Goal: Task Accomplishment & Management: Manage account settings

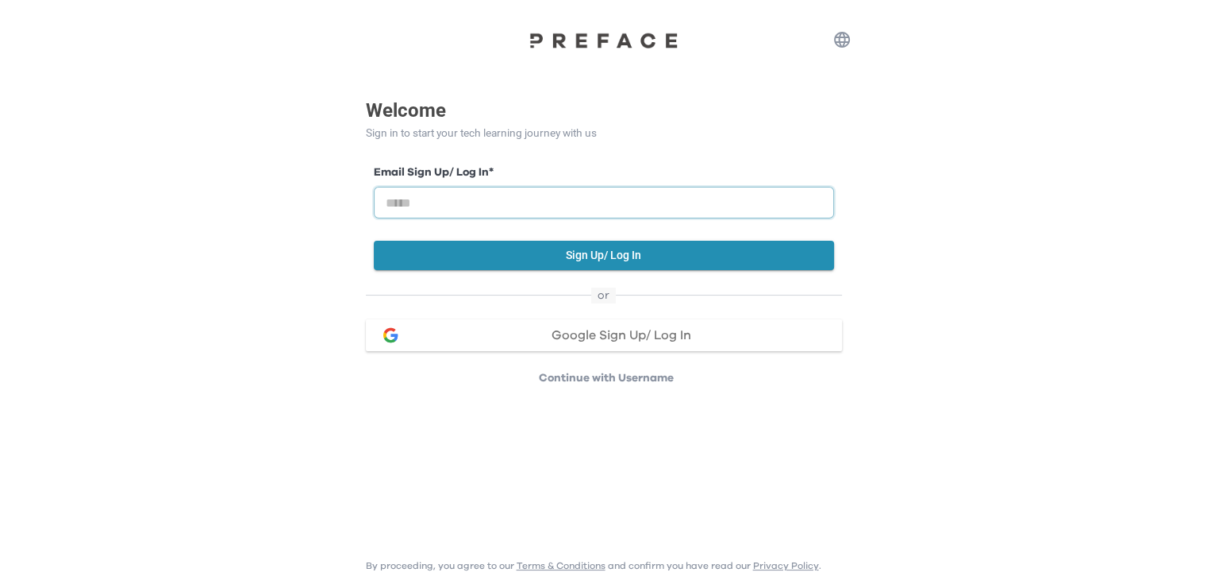
click at [523, 205] on input "email" at bounding box center [604, 203] width 460 height 32
click at [600, 248] on button "Sign Up/ Log In" at bounding box center [604, 255] width 460 height 29
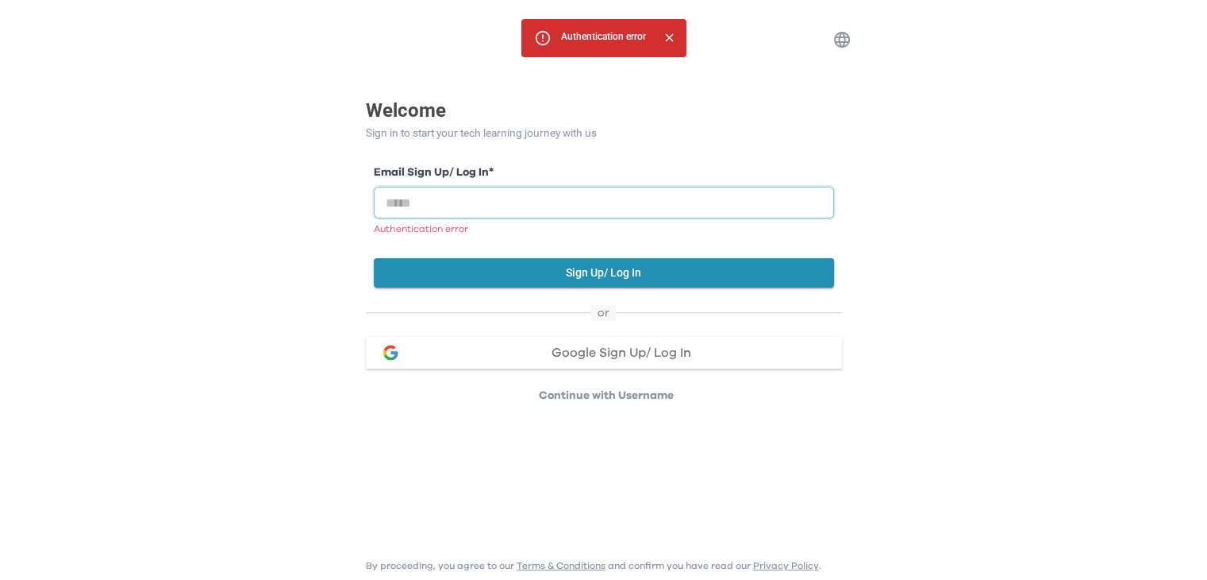
click at [613, 195] on input "email" at bounding box center [604, 203] width 460 height 32
type input "*"
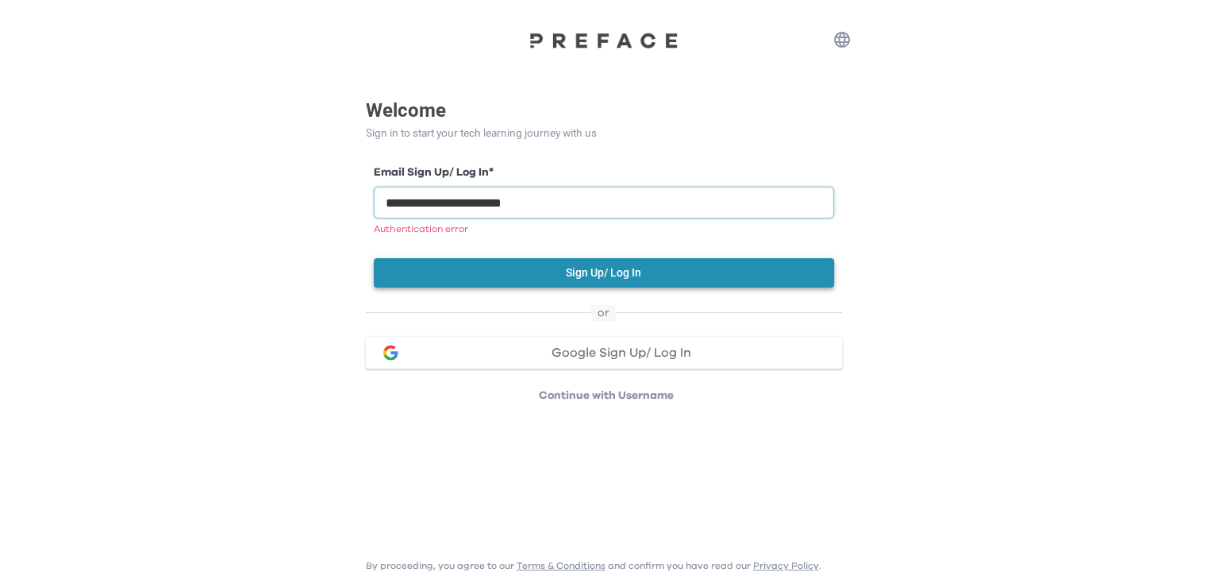
type input "**********"
click at [630, 268] on button "Sign Up/ Log In" at bounding box center [604, 272] width 460 height 29
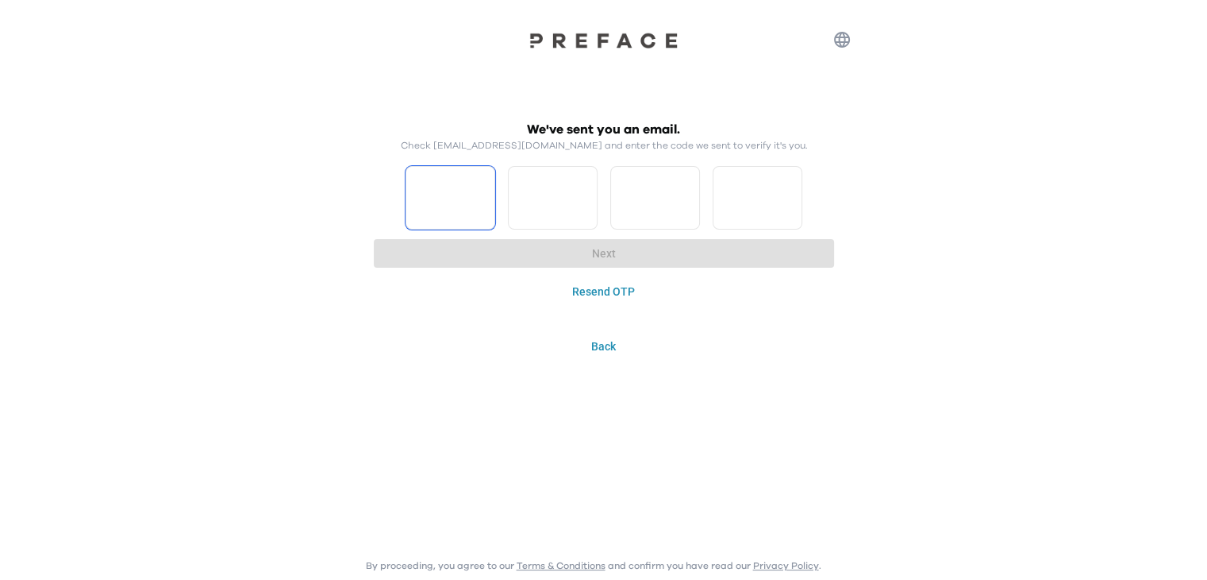
click at [433, 224] on input "Please enter OTP character 1" at bounding box center [451, 198] width 90 height 64
type input "*"
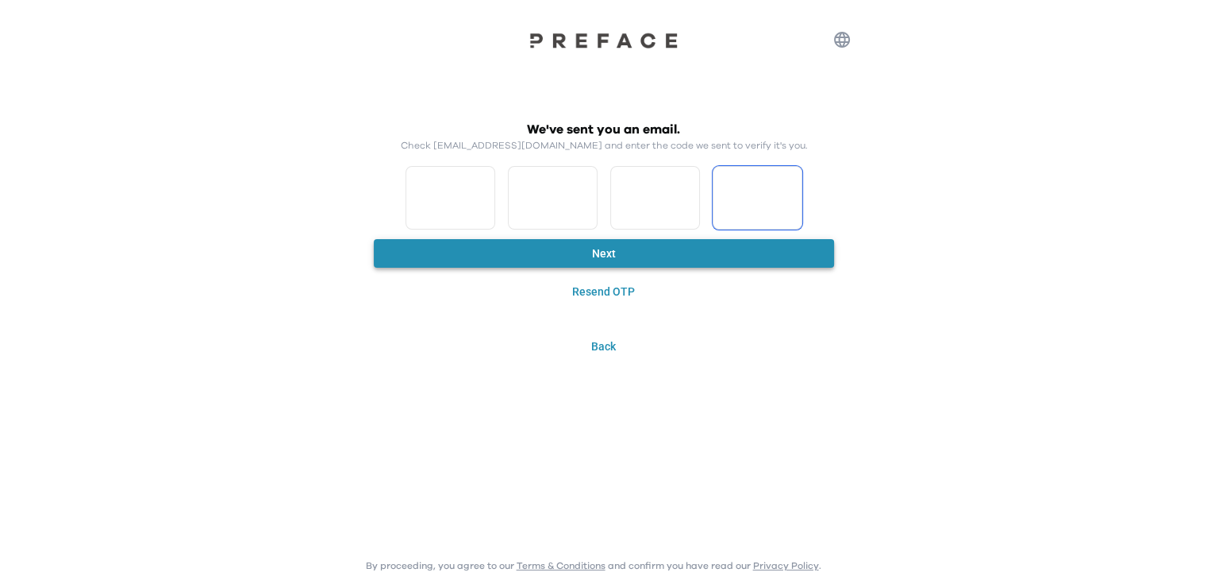
type input "*"
click at [527, 247] on button "Next" at bounding box center [604, 253] width 460 height 29
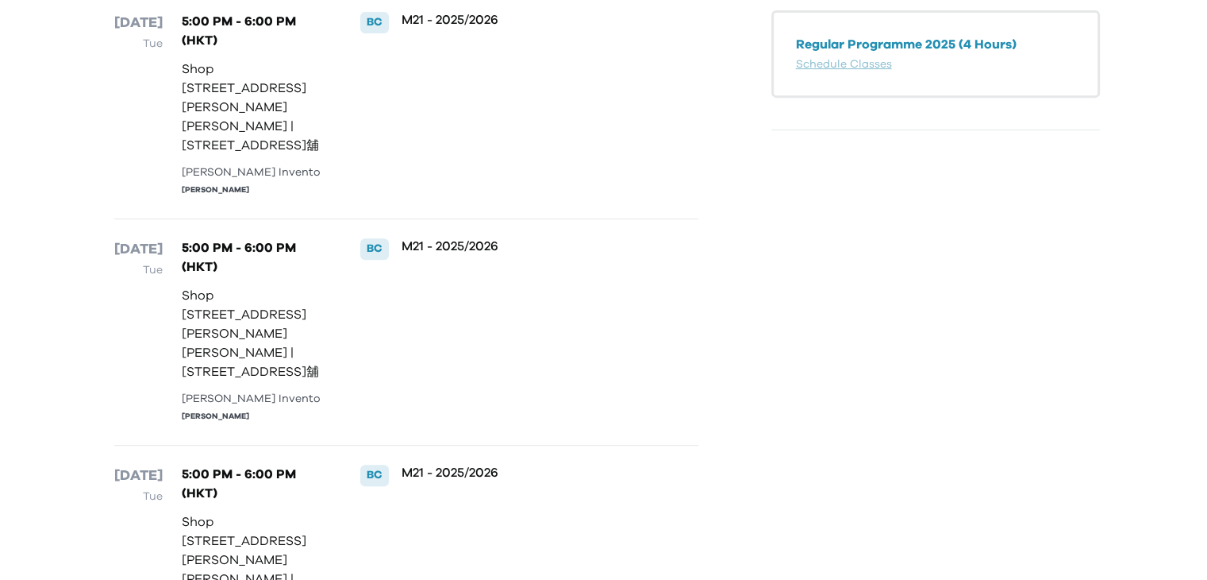
scroll to position [168, 0]
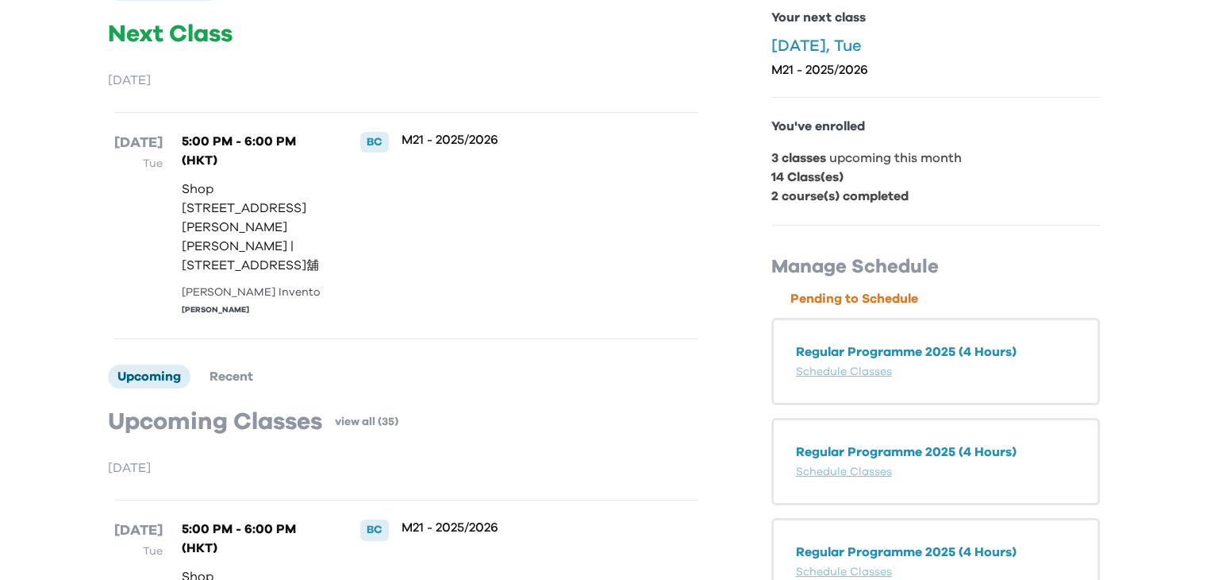
click at [889, 201] on b "2 course(s) completed" at bounding box center [840, 196] width 137 height 13
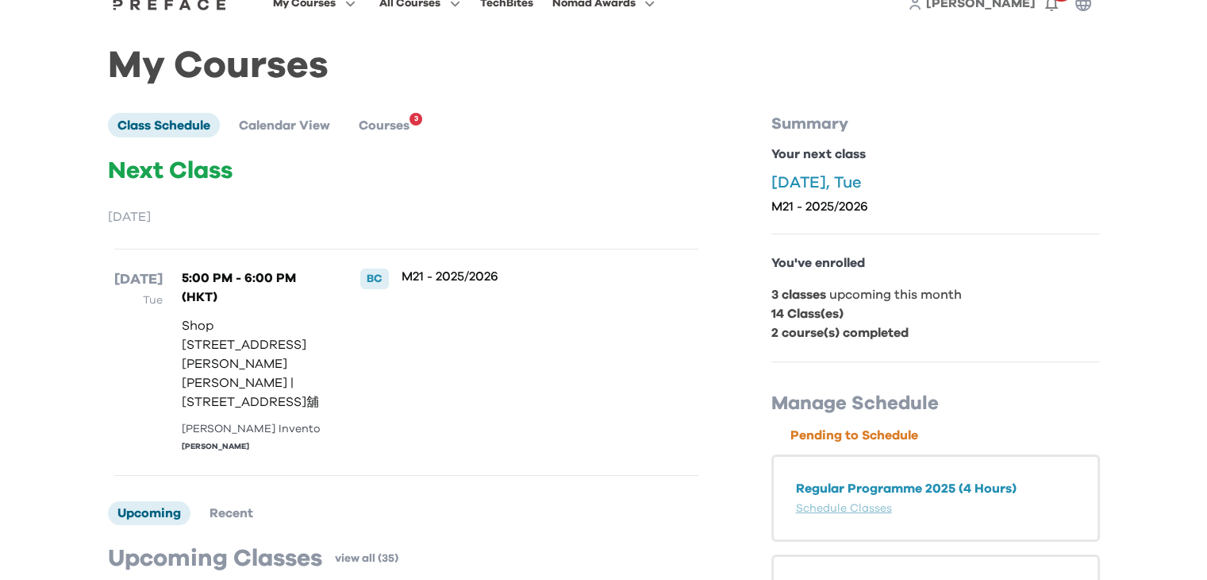
scroll to position [0, 0]
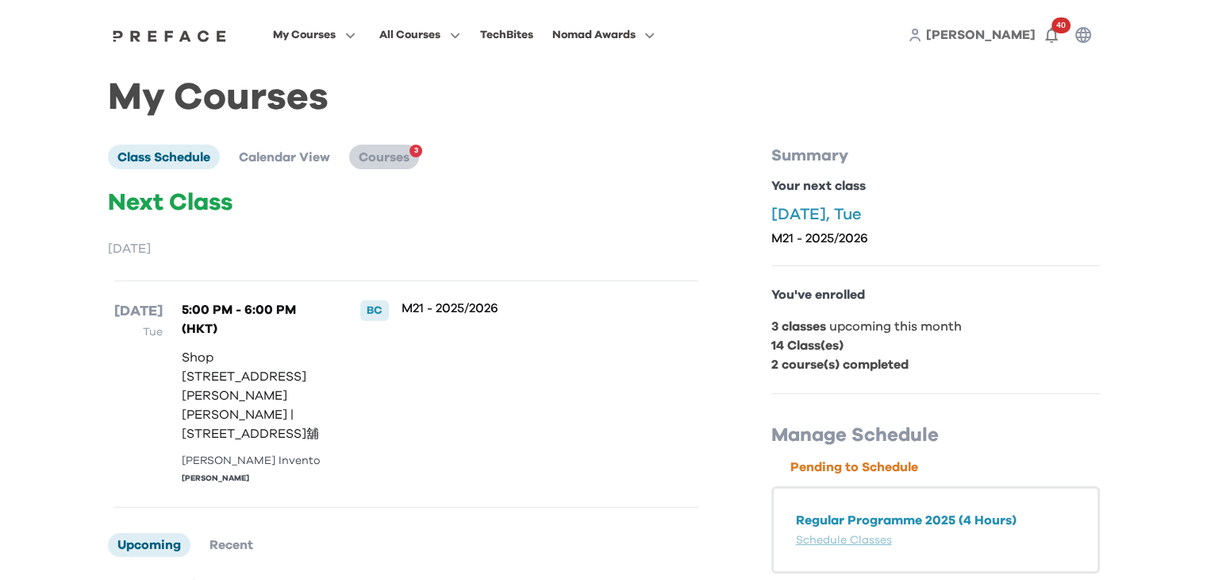
click at [402, 156] on span "Courses" at bounding box center [384, 157] width 51 height 13
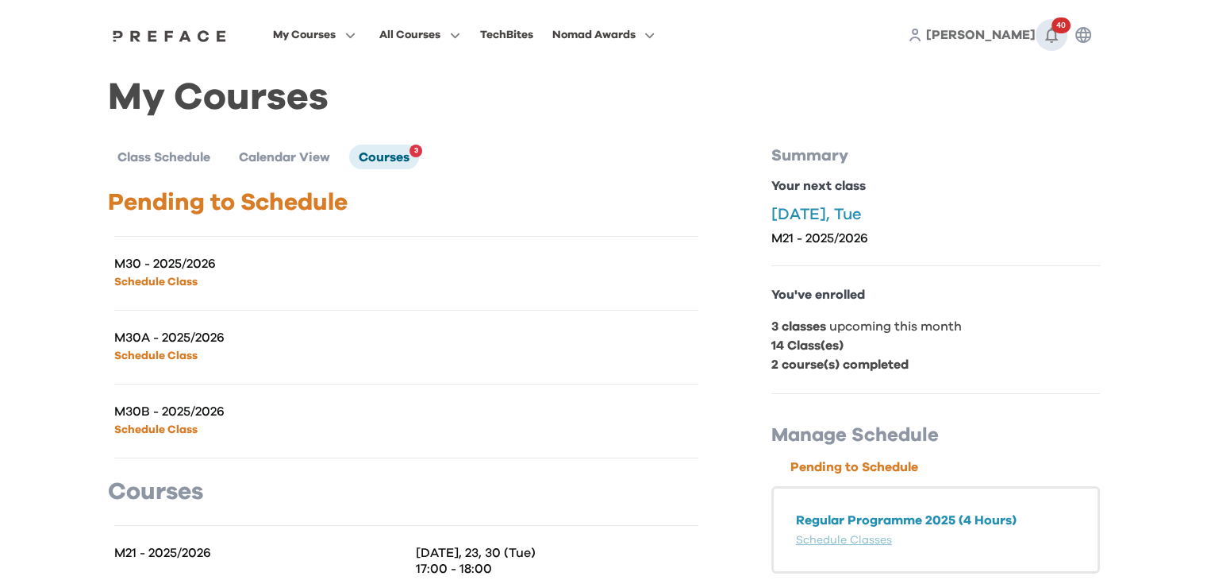
click at [1046, 36] on icon "button" at bounding box center [1051, 34] width 19 height 19
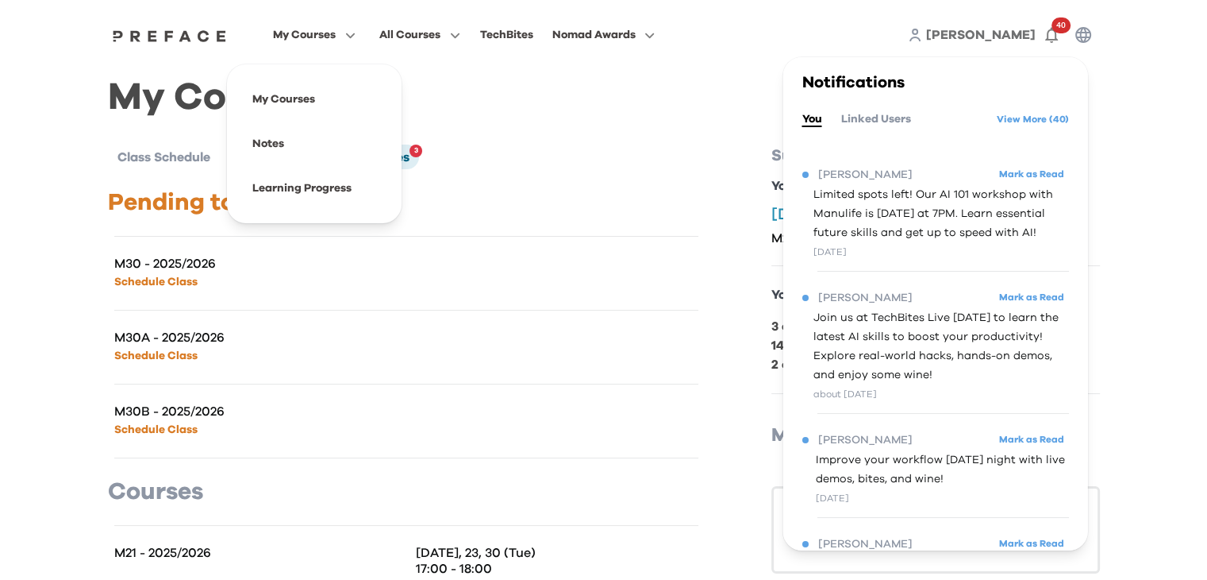
click at [307, 33] on span "My Courses" at bounding box center [304, 34] width 63 height 19
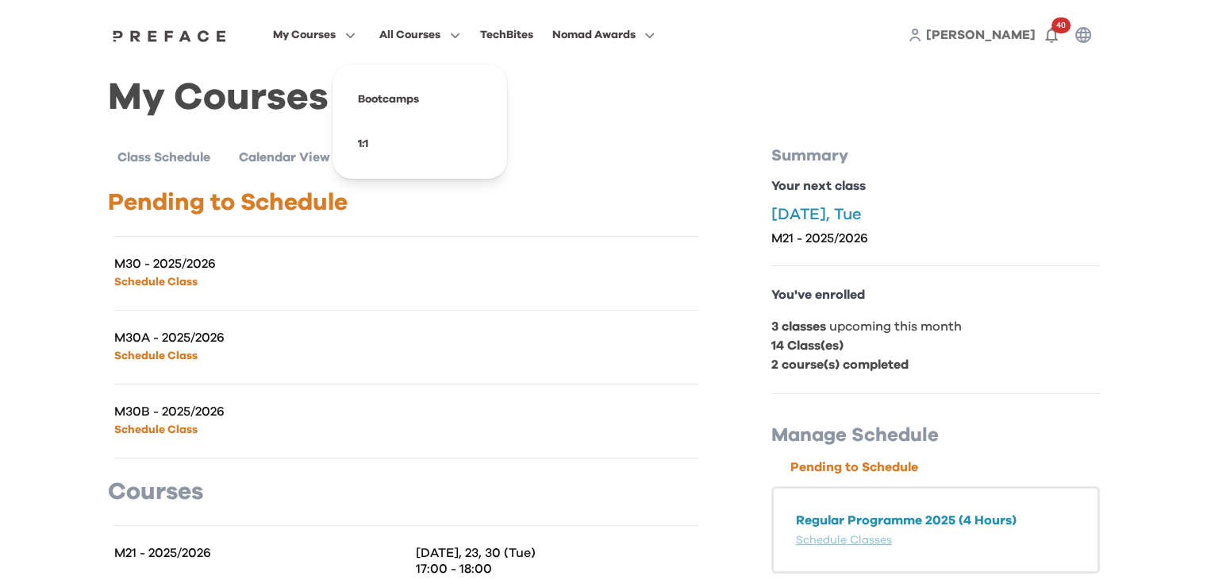
click at [432, 44] on button "All Courses" at bounding box center [420, 35] width 91 height 21
click at [398, 102] on span at bounding box center [419, 99] width 149 height 44
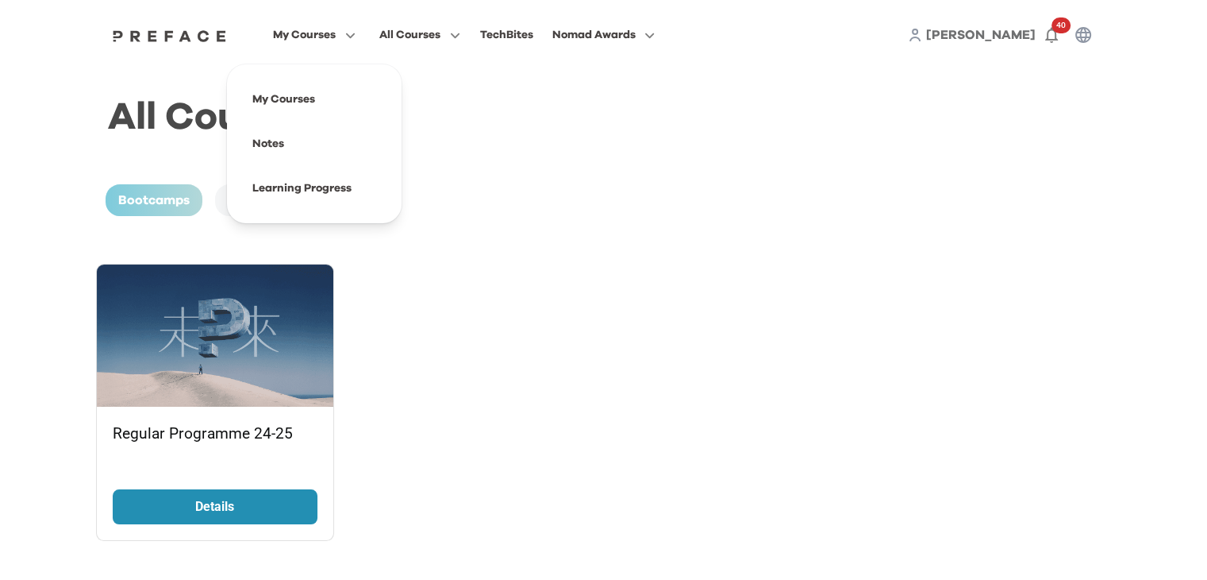
click at [345, 37] on icon "button" at bounding box center [347, 35] width 17 height 12
click at [314, 96] on span at bounding box center [314, 99] width 149 height 44
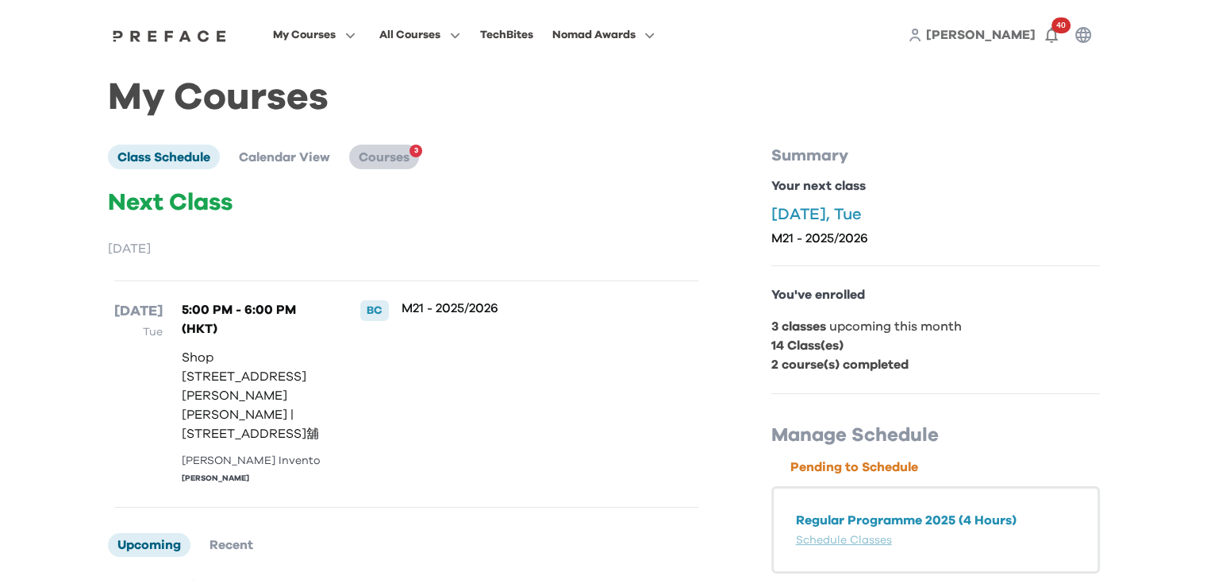
click at [397, 161] on span "Courses" at bounding box center [384, 157] width 51 height 13
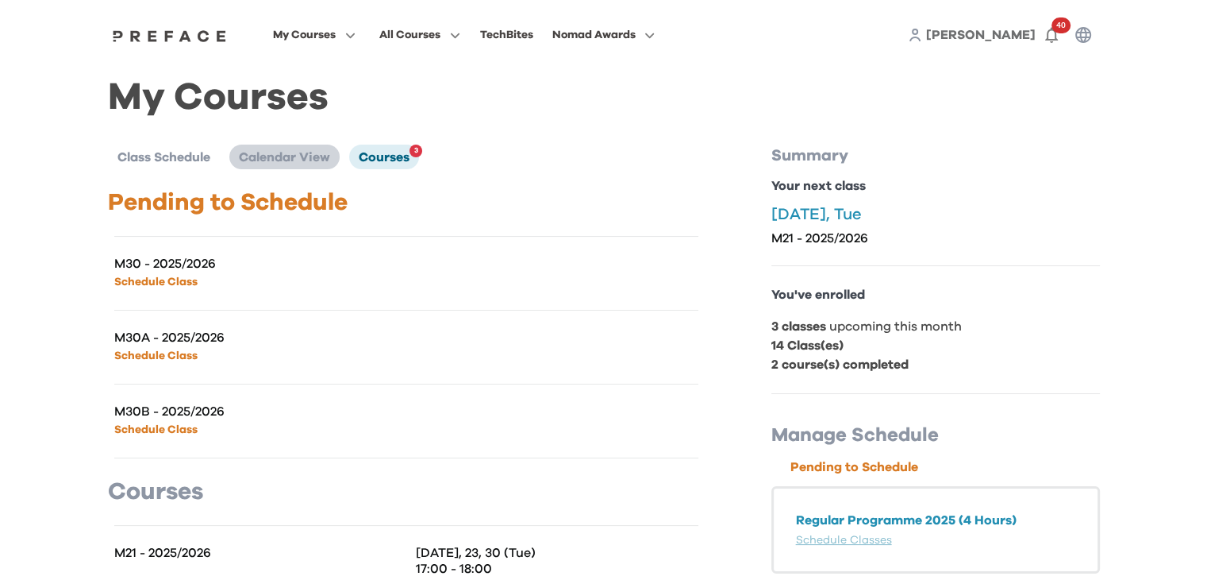
click at [318, 159] on span "Calendar View" at bounding box center [284, 157] width 91 height 13
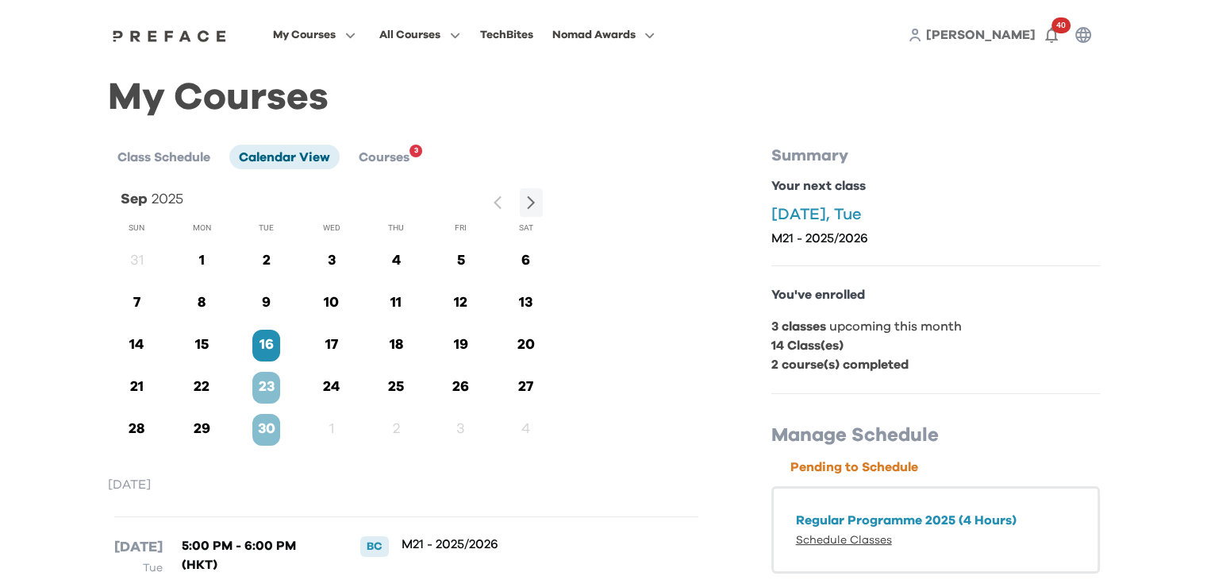
click at [874, 539] on link "Schedule Classes" at bounding box center [844, 539] width 96 height 11
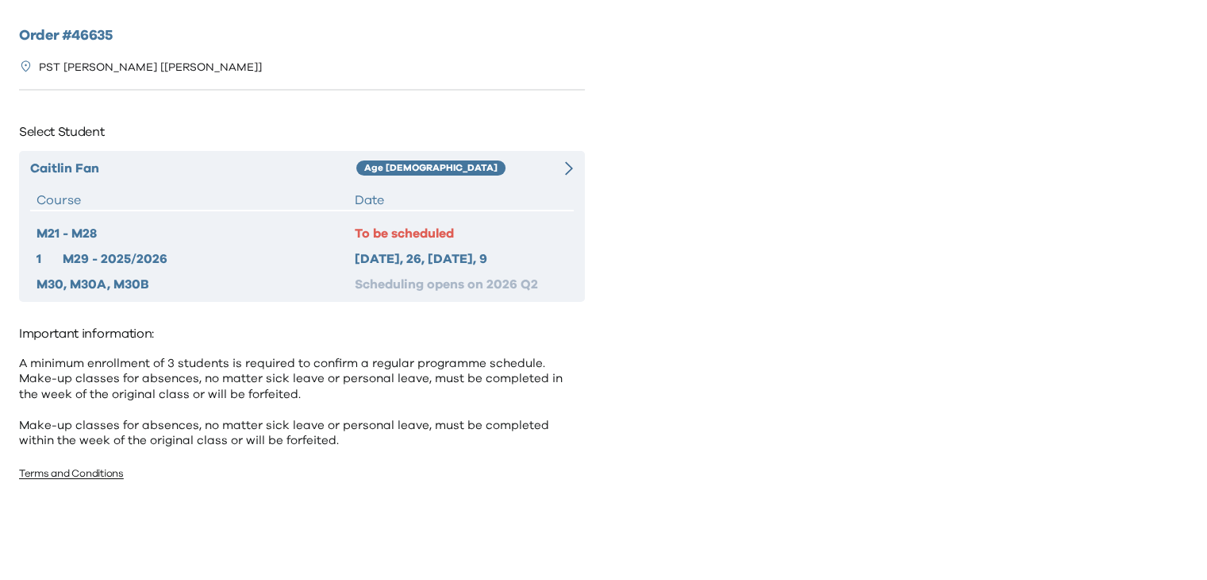
click at [471, 267] on div "[DATE], 26, [DATE], 9" at bounding box center [461, 258] width 212 height 19
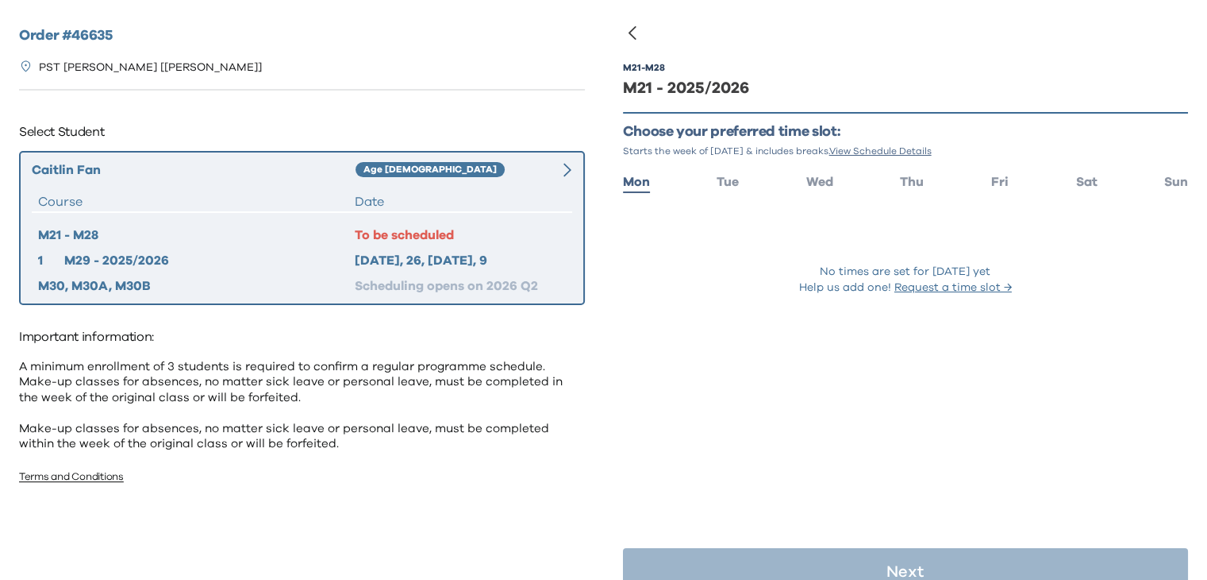
click at [516, 192] on div "Date" at bounding box center [460, 201] width 211 height 19
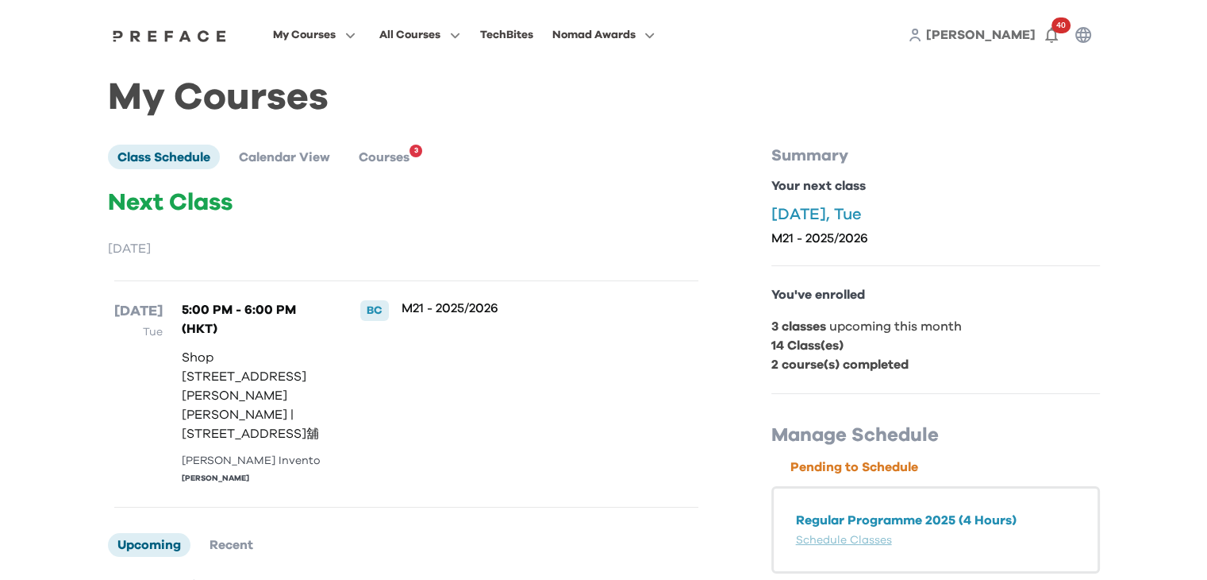
click at [922, 36] on icon at bounding box center [915, 35] width 14 height 14
click at [996, 40] on span "[PERSON_NAME]" at bounding box center [981, 35] width 110 height 13
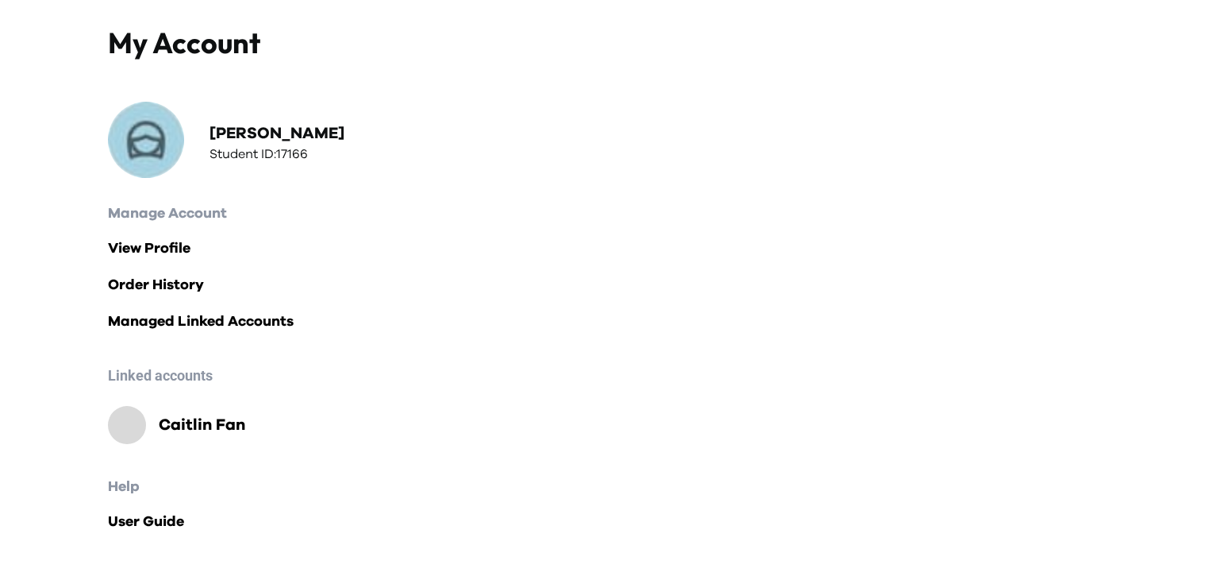
scroll to position [66, 0]
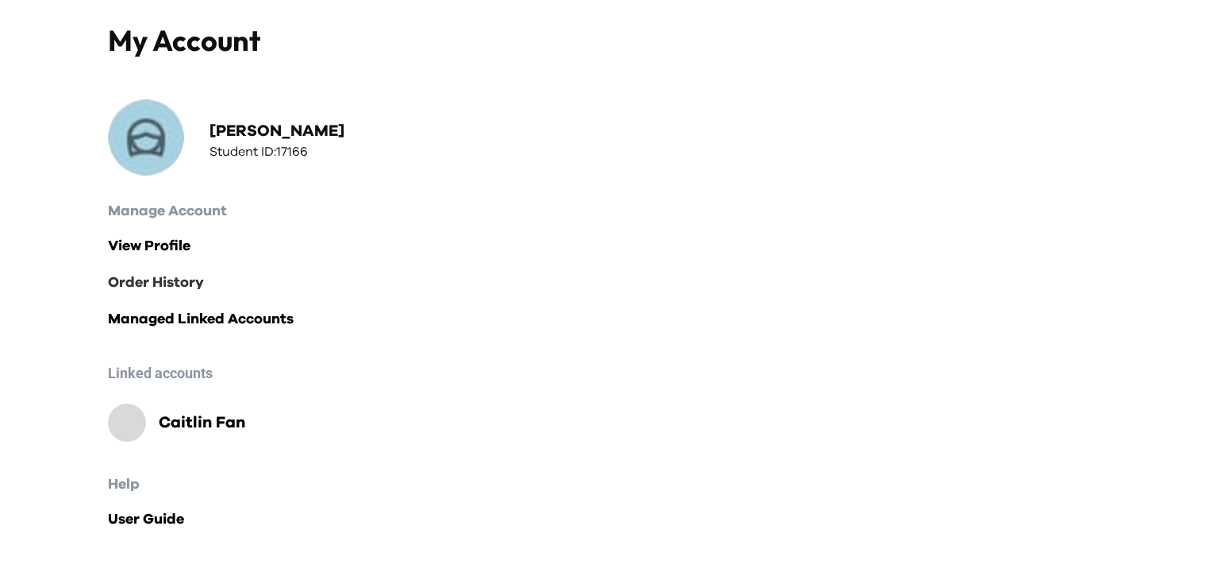
click at [175, 283] on link "Order History" at bounding box center [604, 283] width 992 height 22
